Goal: Task Accomplishment & Management: Use online tool/utility

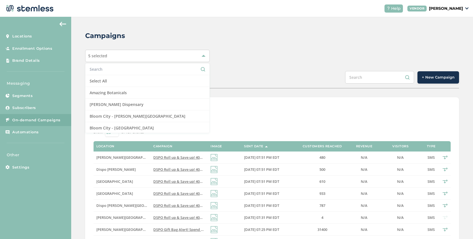
scroll to position [97, 0]
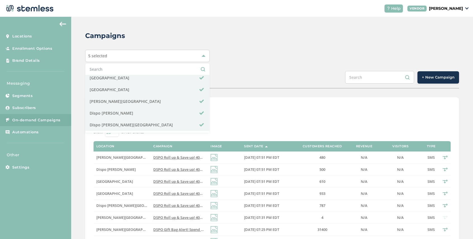
click at [213, 75] on div "SCHEDULED COMPLETED + New Campaign" at bounding box center [272, 79] width 374 height 17
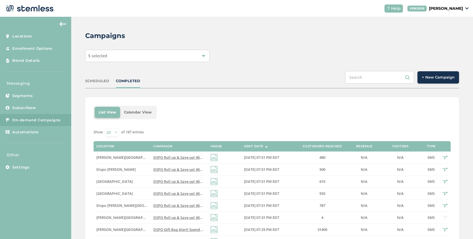
click at [158, 60] on div "5 selected" at bounding box center [147, 56] width 125 height 12
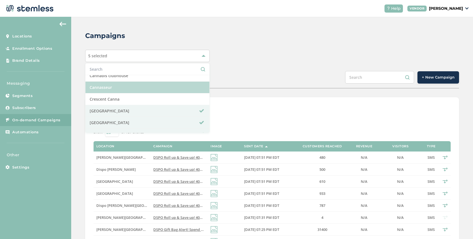
scroll to position [68, 0]
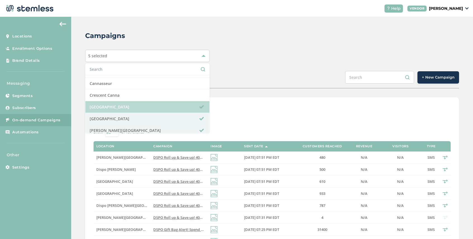
click at [139, 104] on li "[GEOGRAPHIC_DATA]" at bounding box center [147, 107] width 124 height 12
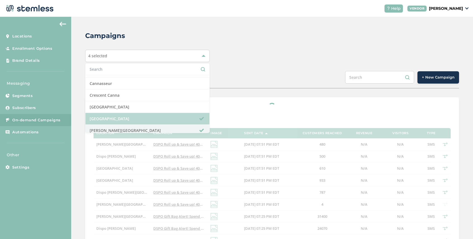
click at [138, 119] on li "[GEOGRAPHIC_DATA]" at bounding box center [147, 119] width 124 height 12
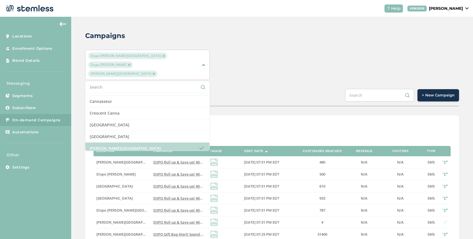
click at [138, 142] on li "[PERSON_NAME][GEOGRAPHIC_DATA]" at bounding box center [147, 148] width 124 height 12
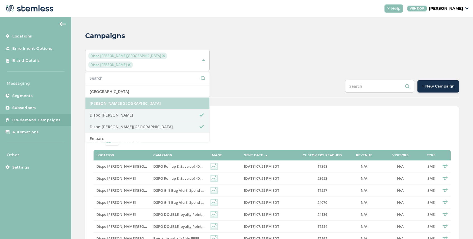
scroll to position [117, 0]
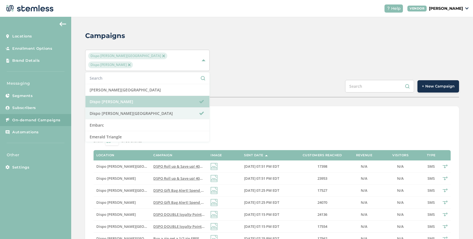
click at [141, 96] on li "Dispo [PERSON_NAME]" at bounding box center [147, 102] width 124 height 12
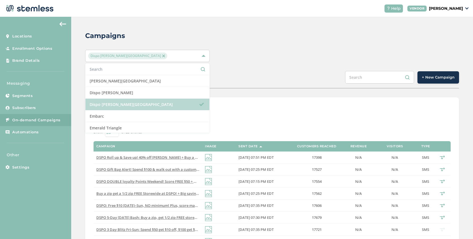
click at [141, 104] on li "Dispo [PERSON_NAME][GEOGRAPHIC_DATA]" at bounding box center [147, 105] width 124 height 12
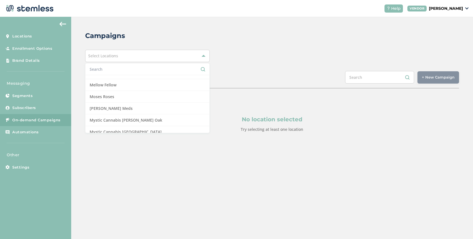
scroll to position [359, 0]
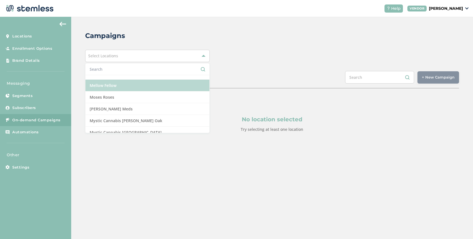
click at [140, 87] on li "Mellow Fellow" at bounding box center [147, 86] width 124 height 12
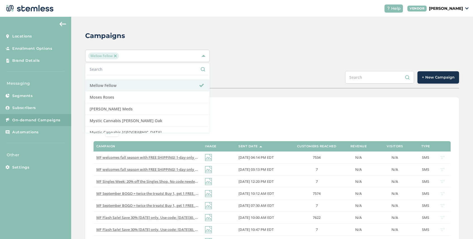
click at [234, 69] on div "Campaigns Mellow Fellow Select All Amazing Botanicals [PERSON_NAME] Dispensary …" at bounding box center [272, 223] width 402 height 413
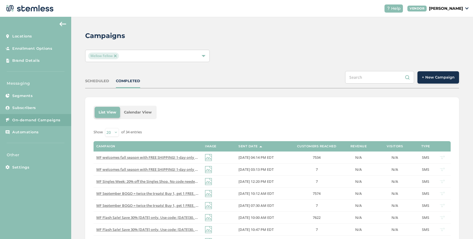
click at [433, 80] on button "+ New Campaign" at bounding box center [439, 77] width 42 height 12
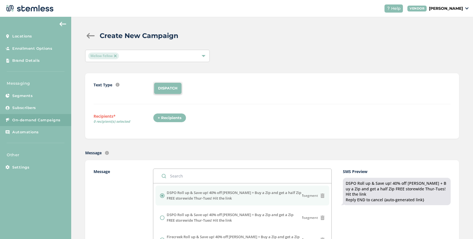
click at [180, 116] on div "+ Recipients" at bounding box center [169, 117] width 33 height 9
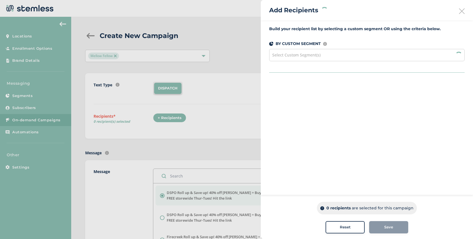
click at [293, 56] on span "Select Custom Segment(s)" at bounding box center [296, 54] width 48 height 5
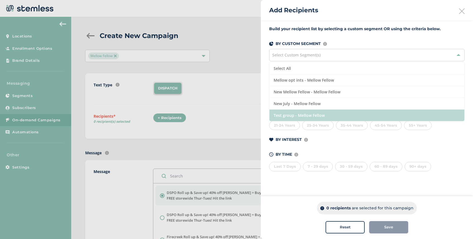
click at [313, 111] on li "Test group - Mellow Fellow" at bounding box center [367, 115] width 195 height 11
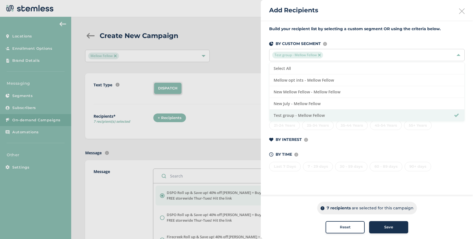
click at [381, 227] on div "Save" at bounding box center [389, 227] width 30 height 6
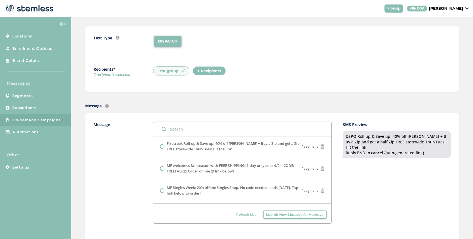
scroll to position [56, 0]
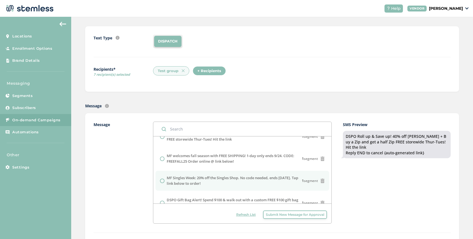
click at [162, 180] on input "radio" at bounding box center [162, 181] width 4 height 4
radio input "true"
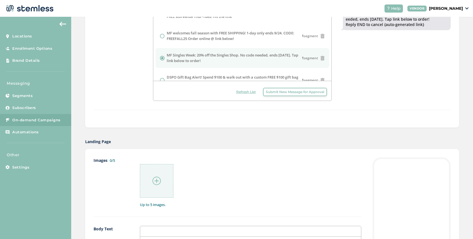
scroll to position [194, 0]
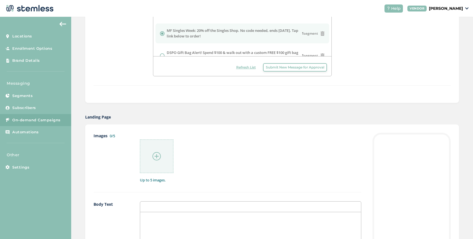
click at [159, 154] on img at bounding box center [157, 156] width 8 height 8
click at [156, 159] on img at bounding box center [157, 156] width 8 height 8
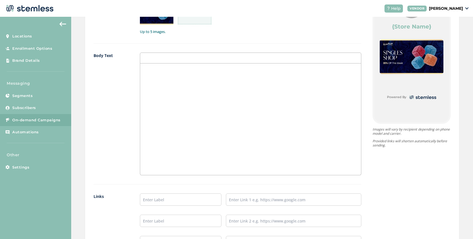
scroll to position [377, 0]
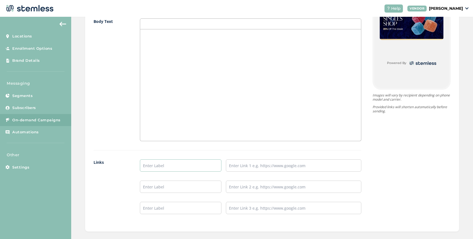
click at [175, 170] on input "text" at bounding box center [180, 165] width 81 height 12
type input "SHOP NOW"
click at [243, 166] on input "text" at bounding box center [294, 165] width 136 height 12
paste input "[URL][DOMAIN_NAME]"
type input "[URL][DOMAIN_NAME]"
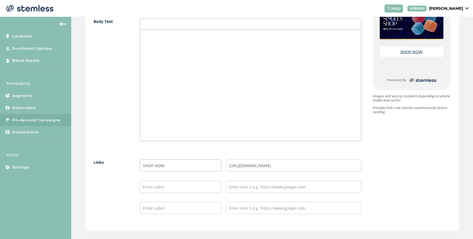
click at [167, 166] on input "SHOP NOW" at bounding box center [180, 165] width 81 height 12
drag, startPoint x: 167, startPoint y: 166, endPoint x: 158, endPoint y: 166, distance: 8.9
click at [158, 166] on input "SHOP NOW" at bounding box center [180, 165] width 81 height 12
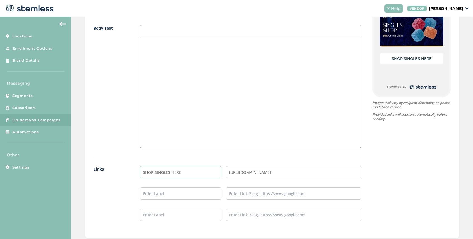
scroll to position [438, 0]
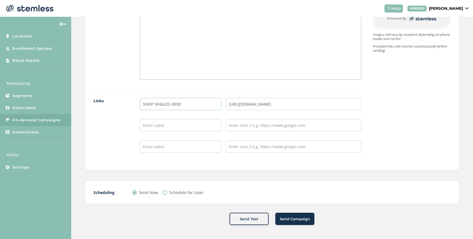
type input "SHOP SINGLES HERE"
click at [298, 222] on button "Send Campaign" at bounding box center [294, 219] width 39 height 12
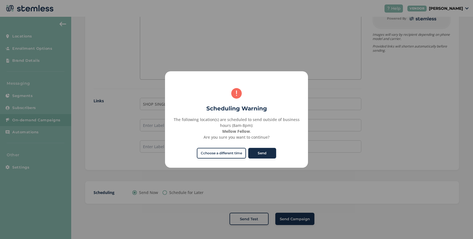
click at [264, 154] on button "Send" at bounding box center [262, 153] width 28 height 11
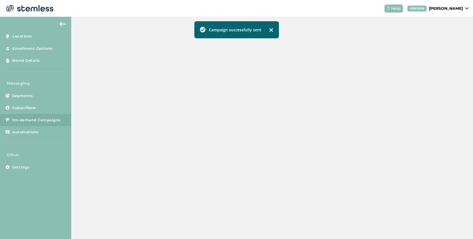
scroll to position [191, 0]
